Goal: Information Seeking & Learning: Learn about a topic

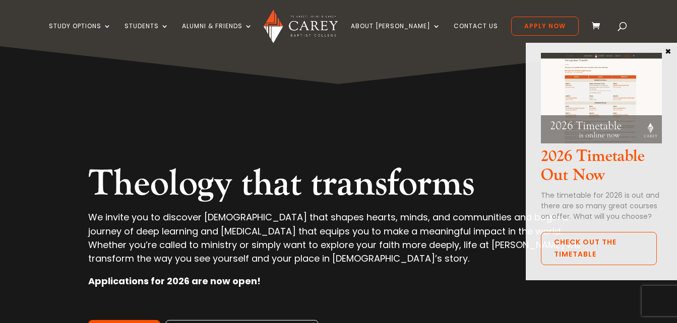
click at [668, 53] on button "×" at bounding box center [668, 50] width 10 height 9
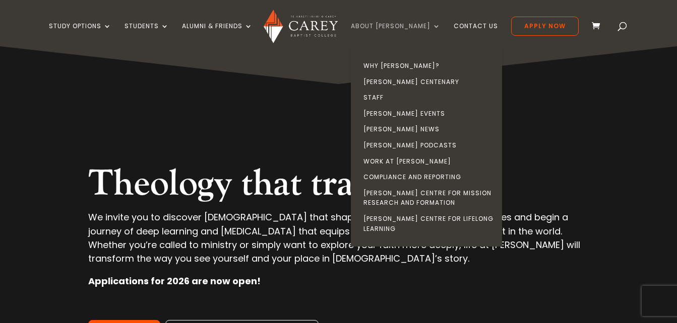
click at [422, 28] on link "About [PERSON_NAME]" at bounding box center [396, 35] width 90 height 24
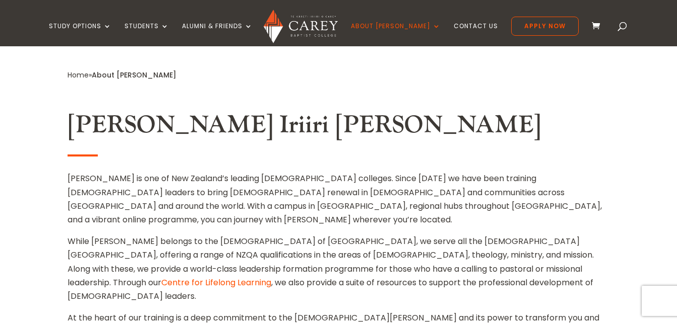
scroll to position [336, 0]
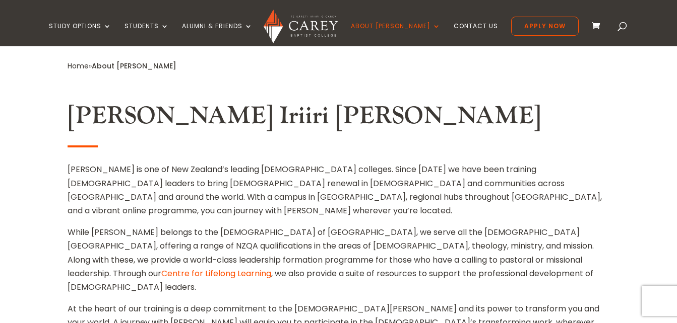
click at [305, 226] on p "While Carey belongs to the Baptist churches of New Zealand, we serve all the ch…" at bounding box center [338, 264] width 541 height 77
click at [306, 226] on p "While Carey belongs to the Baptist churches of New Zealand, we serve all the ch…" at bounding box center [338, 264] width 541 height 77
copy p "missional"
click at [79, 163] on p "Carey is one of New Zealand’s leading theological colleges. Since 1926 we have …" at bounding box center [338, 194] width 541 height 63
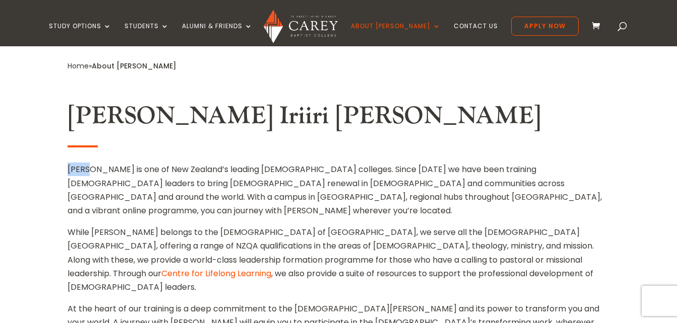
click at [79, 163] on p "Carey is one of New Zealand’s leading theological colleges. Since 1926 we have …" at bounding box center [338, 194] width 541 height 63
copy p "Carey"
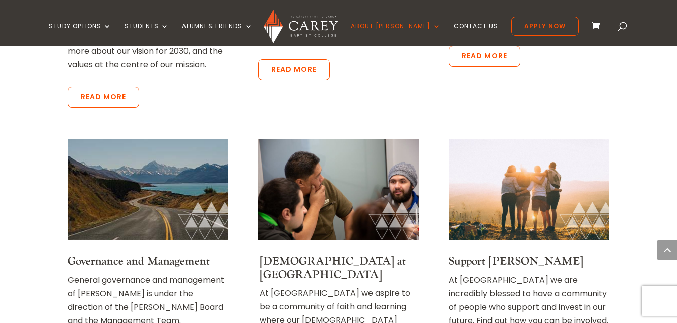
scroll to position [2106, 0]
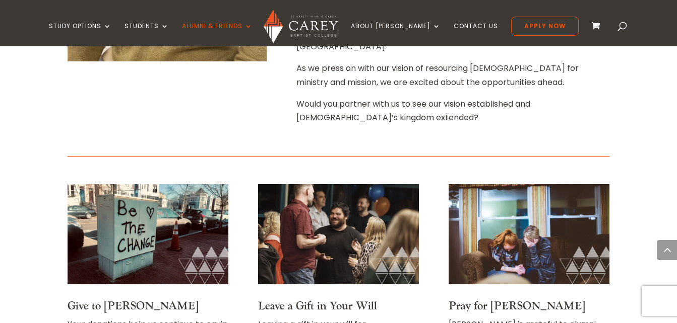
scroll to position [706, 0]
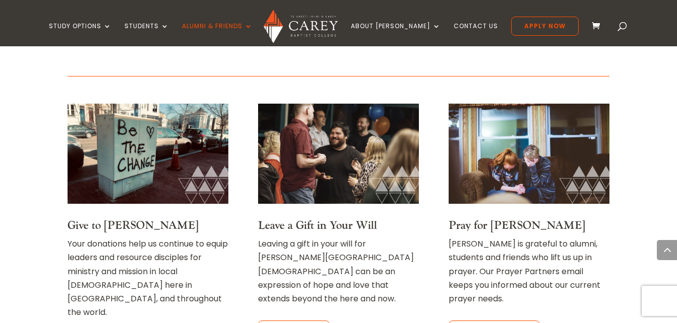
click at [480, 219] on link "Pray for [PERSON_NAME]" at bounding box center [516, 226] width 137 height 14
